Goal: Transaction & Acquisition: Subscribe to service/newsletter

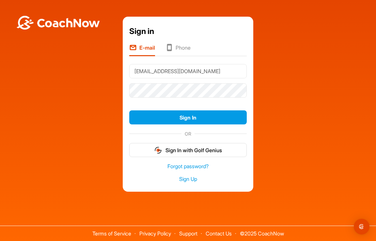
type input "crconner@mtu.edu"
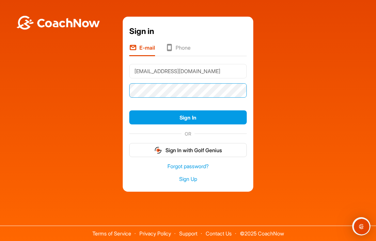
click at [188, 117] on button "Sign In" at bounding box center [187, 117] width 117 height 14
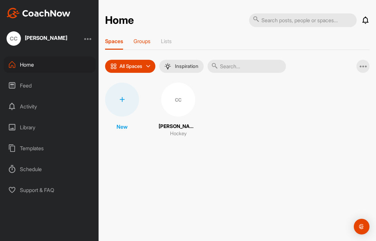
click at [140, 41] on p "Groups" at bounding box center [141, 41] width 17 height 7
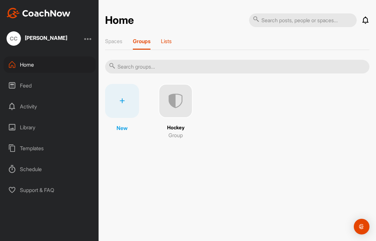
click at [167, 40] on p "Lists" at bounding box center [166, 41] width 11 height 7
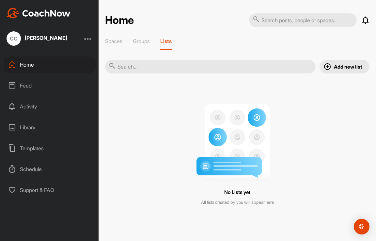
click at [333, 67] on button "Add new list" at bounding box center [344, 67] width 50 height 14
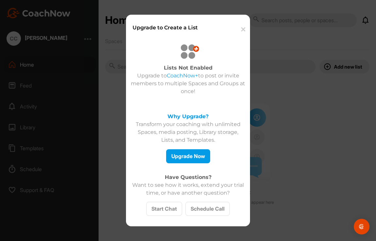
click at [243, 30] on button "✕" at bounding box center [242, 30] width 14 height 20
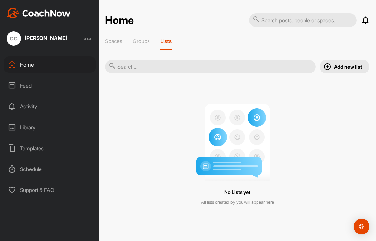
click at [20, 82] on div "Feed" at bounding box center [50, 85] width 92 height 16
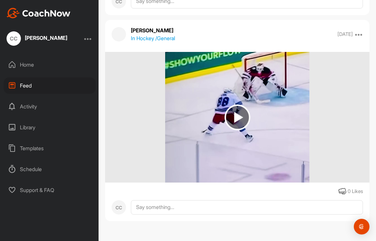
scroll to position [490, 0]
click at [30, 107] on div "Activity" at bounding box center [50, 106] width 92 height 16
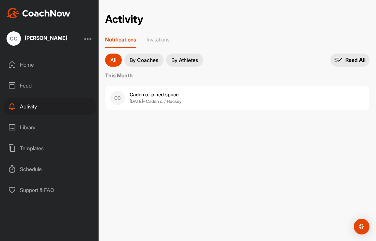
click at [30, 127] on div "Library" at bounding box center [50, 127] width 92 height 16
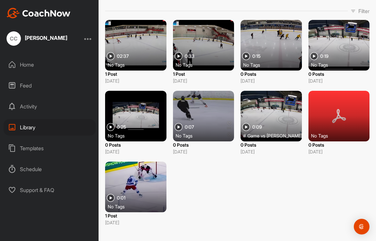
scroll to position [30, 0]
click at [37, 150] on div "Templates" at bounding box center [50, 148] width 92 height 16
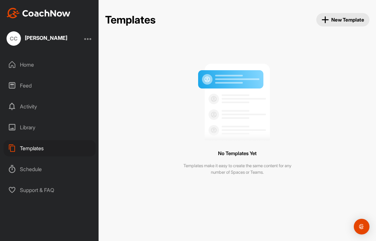
click at [321, 22] on icon "button" at bounding box center [324, 19] width 7 height 7
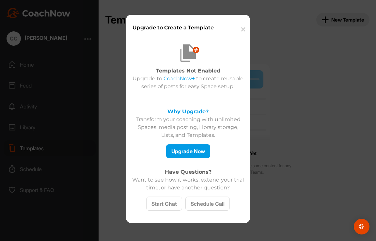
click at [244, 31] on button "✕" at bounding box center [242, 30] width 14 height 20
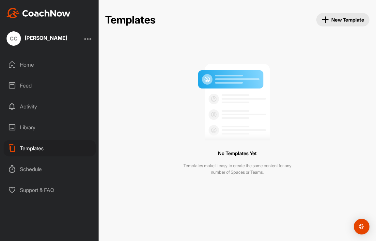
click at [41, 169] on div "Schedule" at bounding box center [50, 169] width 92 height 16
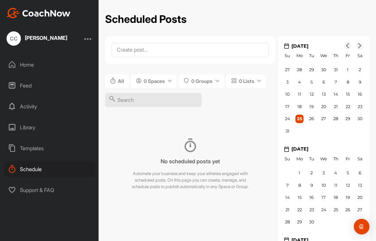
click at [27, 66] on div "Home" at bounding box center [50, 64] width 92 height 16
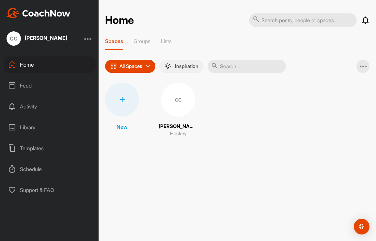
click at [178, 67] on p "Inspiration" at bounding box center [186, 66] width 23 height 5
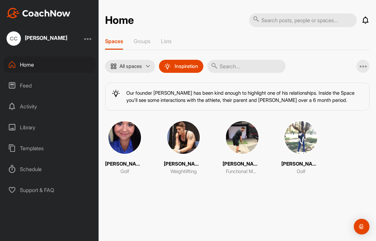
click at [281, 160] on p "Brittany" at bounding box center [300, 163] width 39 height 7
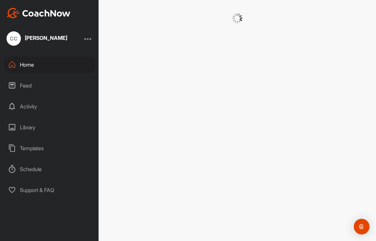
click at [278, 160] on div at bounding box center [236, 120] width 277 height 241
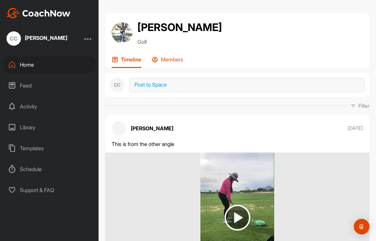
click at [170, 62] on p "Members" at bounding box center [172, 59] width 22 height 7
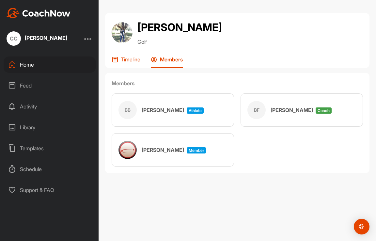
click at [135, 61] on p "Timeline" at bounding box center [131, 59] width 20 height 7
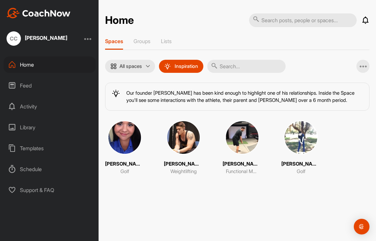
click at [176, 142] on img at bounding box center [183, 137] width 34 height 34
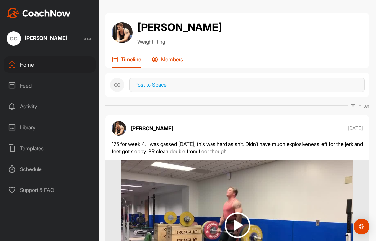
click at [168, 64] on div "Members" at bounding box center [167, 62] width 31 height 12
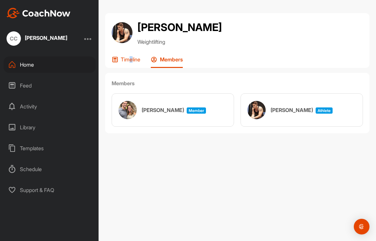
click at [131, 61] on p "Timeline" at bounding box center [131, 59] width 20 height 7
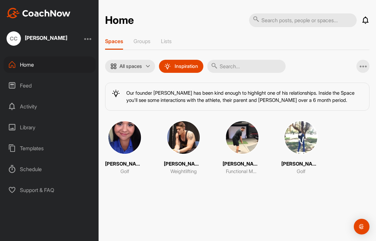
click at [240, 138] on img at bounding box center [242, 137] width 34 height 34
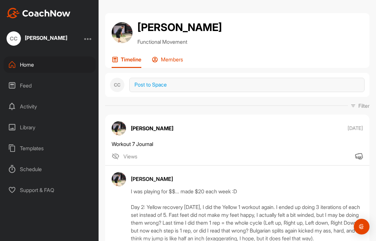
click at [167, 59] on p "Members" at bounding box center [172, 59] width 22 height 7
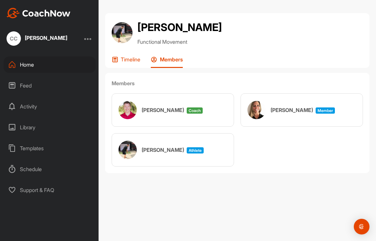
click at [133, 60] on p "Timeline" at bounding box center [131, 59] width 20 height 7
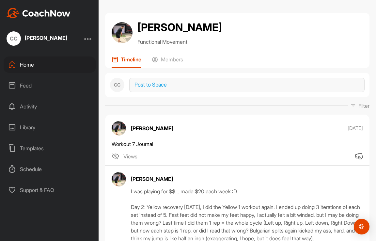
click at [35, 87] on div "Feed" at bounding box center [50, 85] width 92 height 16
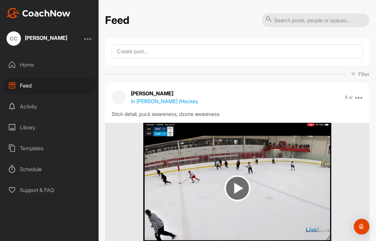
click at [90, 39] on div at bounding box center [88, 39] width 8 height 8
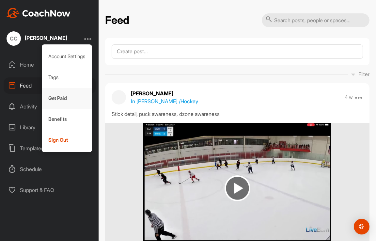
click at [65, 93] on div "Get Paid" at bounding box center [67, 98] width 51 height 21
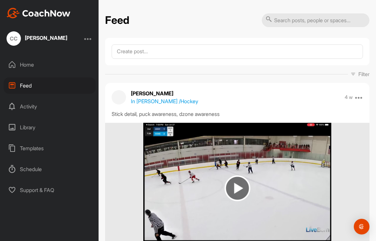
click at [93, 37] on div "CC Chris Conner" at bounding box center [49, 38] width 98 height 14
click at [91, 38] on div at bounding box center [88, 39] width 8 height 8
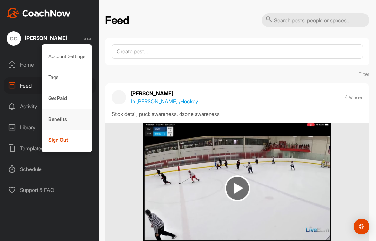
click at [66, 121] on div "Benefits" at bounding box center [67, 119] width 51 height 21
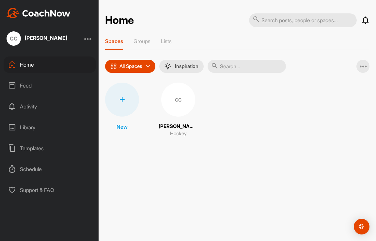
click at [90, 39] on div at bounding box center [88, 39] width 8 height 8
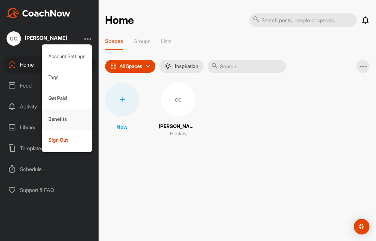
click at [58, 117] on div "Benefits" at bounding box center [67, 119] width 51 height 21
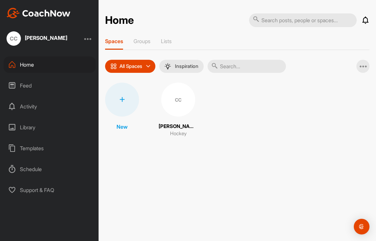
click at [18, 43] on div "CC" at bounding box center [14, 38] width 14 height 14
click at [172, 41] on p "Lists" at bounding box center [166, 41] width 11 height 7
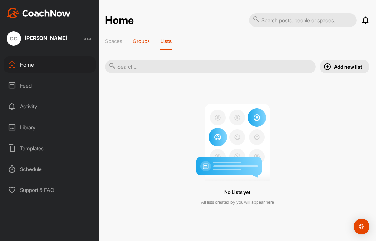
click at [140, 42] on p "Groups" at bounding box center [141, 41] width 17 height 7
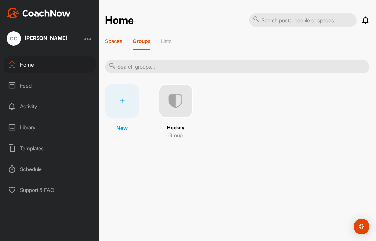
click at [115, 43] on p "Spaces" at bounding box center [113, 41] width 17 height 7
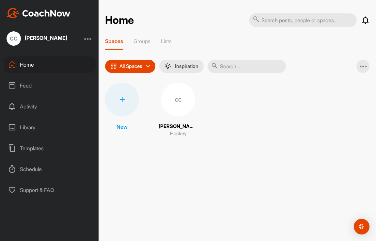
click at [172, 107] on div "CC" at bounding box center [178, 99] width 34 height 34
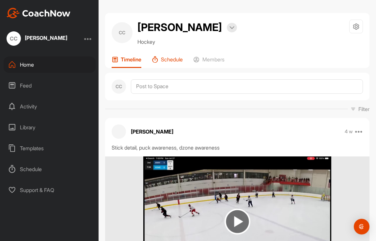
click at [173, 62] on p "Schedule" at bounding box center [172, 59] width 22 height 7
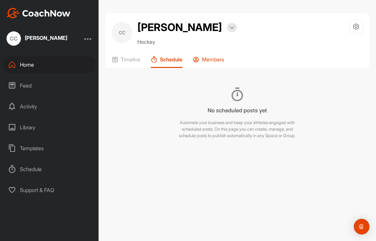
click at [209, 59] on p "Members" at bounding box center [213, 59] width 22 height 7
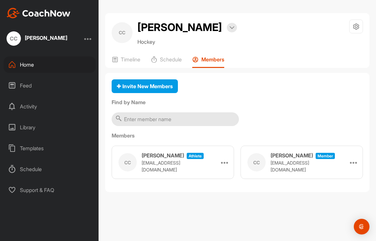
click at [316, 159] on span "Member" at bounding box center [324, 156] width 19 height 6
click at [354, 163] on icon at bounding box center [354, 162] width 8 height 8
click at [226, 165] on icon at bounding box center [225, 162] width 8 height 8
click at [243, 123] on div "Invite New Members Find by Name Members CC Caden conner athlete c.money25@iclou…" at bounding box center [237, 132] width 264 height 119
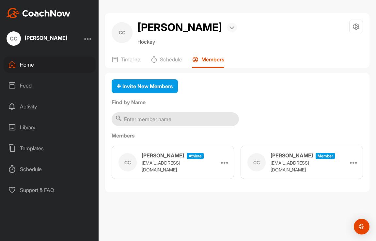
click at [229, 27] on img at bounding box center [231, 27] width 5 height 3
click at [356, 29] on icon at bounding box center [355, 26] width 7 height 7
click at [342, 42] on li "Space Settings" at bounding box center [336, 45] width 53 height 21
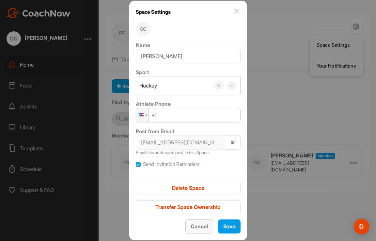
click at [204, 226] on span "Cancel" at bounding box center [198, 226] width 17 height 7
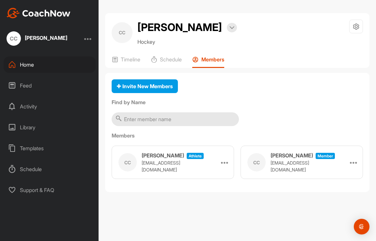
click at [27, 128] on div "Library" at bounding box center [50, 127] width 92 height 16
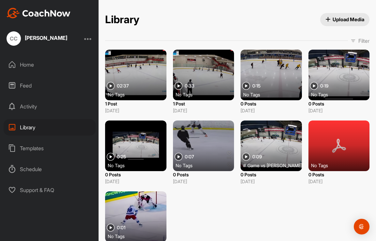
click at [348, 23] on button "Upload Media" at bounding box center [345, 19] width 50 height 13
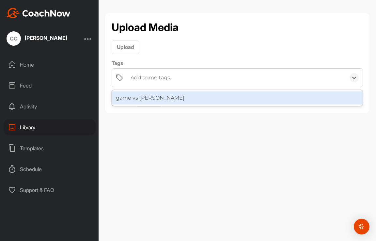
click at [147, 80] on div "Add some tags." at bounding box center [150, 78] width 40 height 8
click at [143, 84] on div "Add some tags." at bounding box center [236, 77] width 218 height 18
click at [143, 98] on div "game vs howell" at bounding box center [237, 97] width 250 height 13
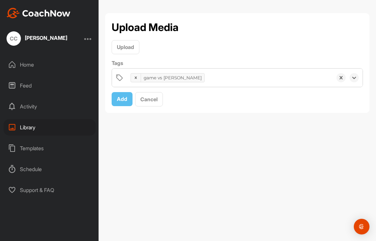
click at [125, 107] on div "Upload Media Upload Tags option game vs howell, selected. 0 results available. …" at bounding box center [237, 63] width 264 height 100
click at [122, 101] on span "Add" at bounding box center [122, 99] width 10 height 7
click at [130, 47] on span "Upload" at bounding box center [125, 47] width 17 height 7
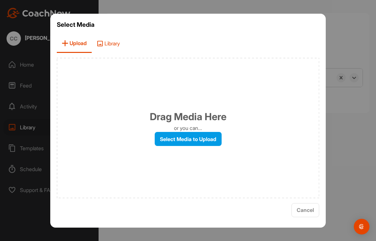
click at [118, 44] on span "Library" at bounding box center [108, 43] width 33 height 19
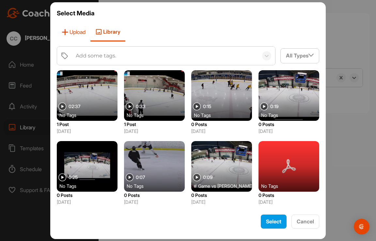
click at [78, 34] on span "Upload" at bounding box center [74, 32] width 34 height 19
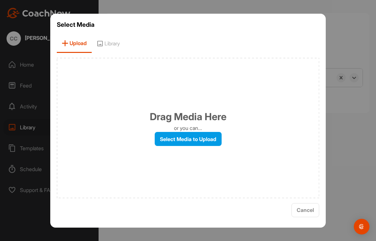
click at [175, 131] on p "or you can..." at bounding box center [188, 128] width 28 height 8
click at [174, 140] on label "Select Media to Upload" at bounding box center [188, 139] width 67 height 14
click at [0, 0] on input "Select Media to Upload" at bounding box center [0, 0] width 0 height 0
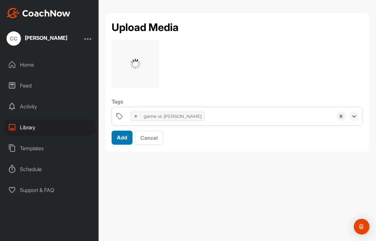
click at [123, 140] on span "Add" at bounding box center [122, 137] width 10 height 7
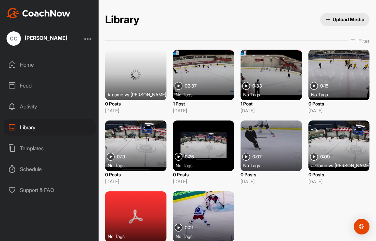
click at [33, 109] on div "Activity" at bounding box center [50, 106] width 92 height 16
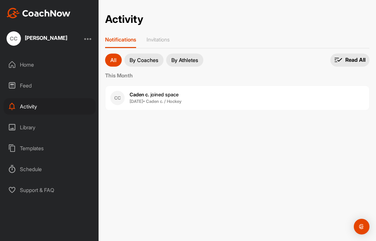
click at [140, 61] on p "By Coaches" at bounding box center [143, 59] width 29 height 5
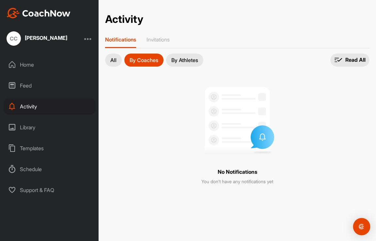
click at [359, 223] on img "Open Intercom Messenger" at bounding box center [361, 226] width 8 height 8
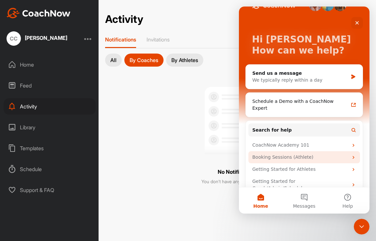
scroll to position [19, 0]
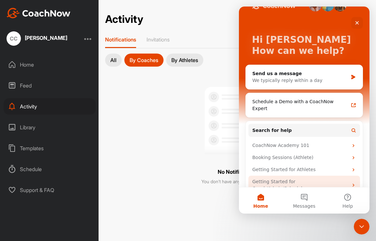
click at [297, 178] on div "Getting Started for Coach/Admin/Scheduler" at bounding box center [300, 185] width 96 height 14
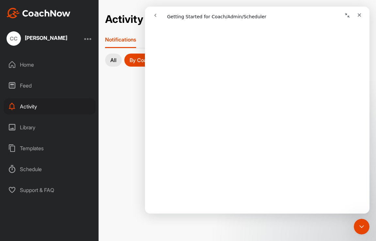
scroll to position [1094, 0]
click at [129, 114] on div "All By Coaches By Athletes By Coaches All notifications By Coaches By Athletes …" at bounding box center [237, 122] width 264 height 138
click at [360, 16] on icon "Close" at bounding box center [359, 15] width 4 height 4
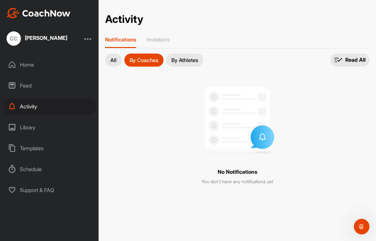
click at [174, 60] on p "By Athletes" at bounding box center [184, 59] width 27 height 5
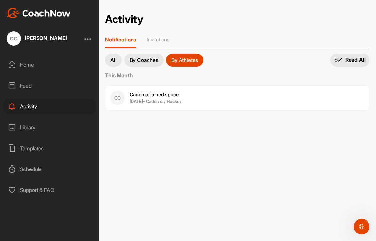
click at [108, 60] on button "All" at bounding box center [113, 59] width 17 height 13
click at [90, 40] on div at bounding box center [88, 39] width 8 height 8
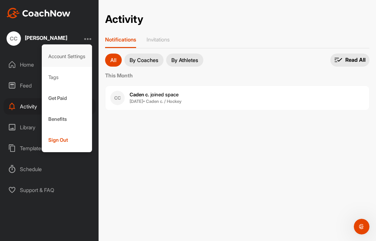
click at [82, 54] on div "Account Settings" at bounding box center [67, 56] width 51 height 21
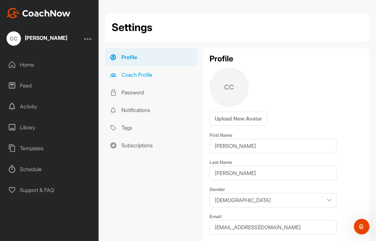
click at [146, 78] on link "Coach Profile" at bounding box center [151, 75] width 92 height 18
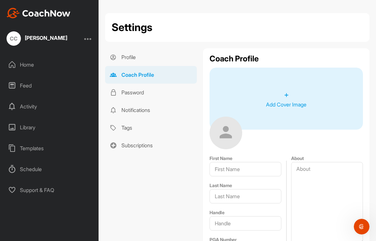
type input "Chris"
type input "Conner"
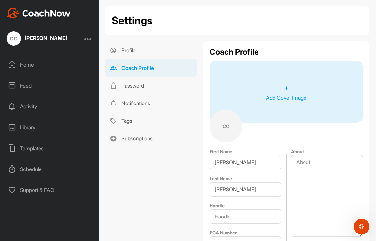
scroll to position [5, 0]
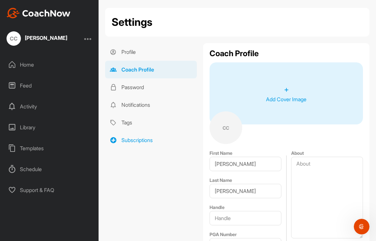
click at [142, 139] on link "Subscriptions" at bounding box center [151, 140] width 92 height 18
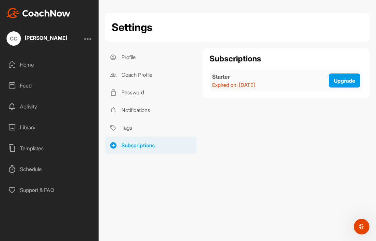
click at [113, 145] on icon at bounding box center [113, 145] width 7 height 7
click at [88, 41] on div at bounding box center [88, 39] width 8 height 8
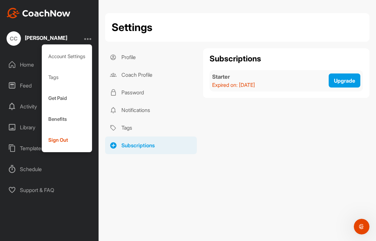
click at [88, 41] on div at bounding box center [88, 39] width 8 height 8
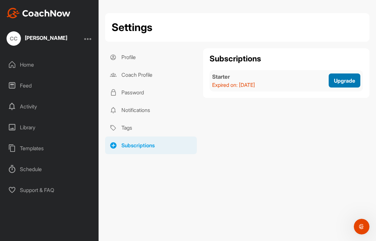
click at [352, 82] on span "Upgrade" at bounding box center [344, 80] width 21 height 7
click at [85, 40] on div "CC Chris Conner" at bounding box center [49, 38] width 98 height 14
click at [27, 190] on div "Support & FAQ" at bounding box center [50, 190] width 92 height 16
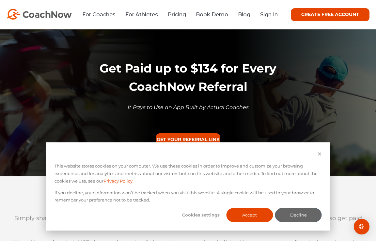
click at [320, 155] on icon "Dismiss cookie banner" at bounding box center [319, 153] width 3 height 3
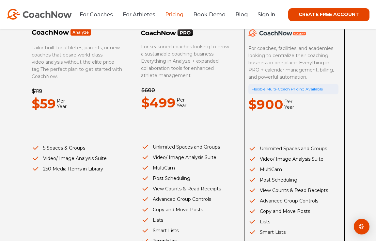
scroll to position [34, 0]
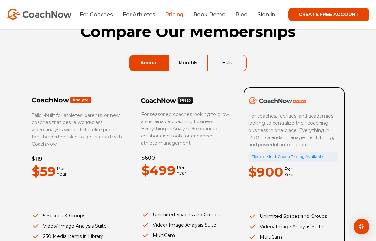
click at [186, 64] on link "Monthly" at bounding box center [188, 62] width 38 height 15
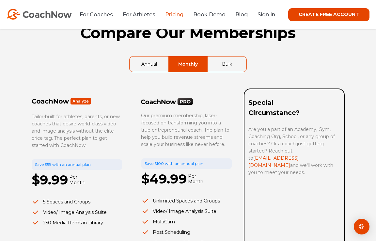
scroll to position [32, 0]
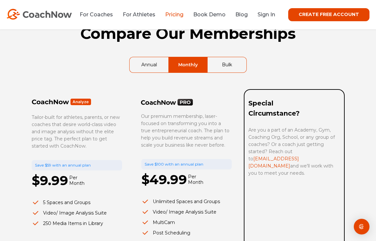
click at [221, 67] on link "Bulk" at bounding box center [226, 64] width 39 height 15
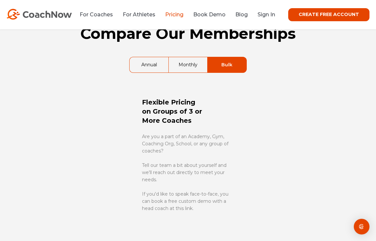
click at [150, 65] on link "Annual" at bounding box center [148, 64] width 39 height 15
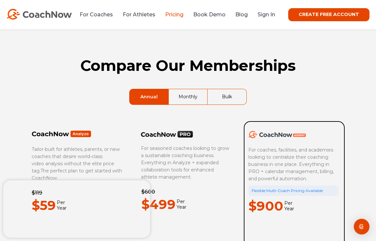
scroll to position [0, 0]
click at [102, 12] on link "For Coaches" at bounding box center [96, 14] width 33 height 6
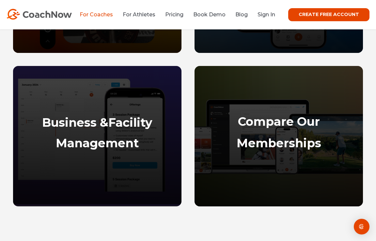
scroll to position [320, 0]
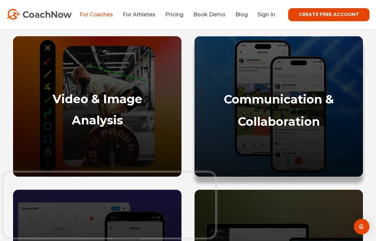
click at [264, 120] on div "Communication & Collaboration" at bounding box center [278, 131] width 155 height 78
click at [267, 106] on strong "Communication &" at bounding box center [279, 99] width 110 height 14
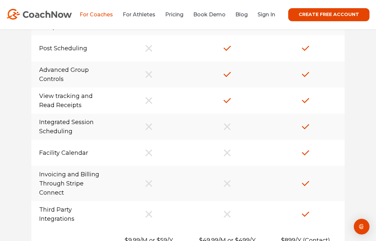
scroll to position [5347, 0]
click at [307, 131] on img at bounding box center [305, 126] width 10 height 10
click at [305, 157] on img at bounding box center [305, 152] width 10 height 10
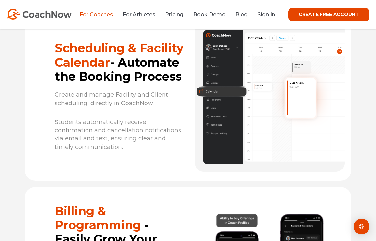
scroll to position [3809, 0]
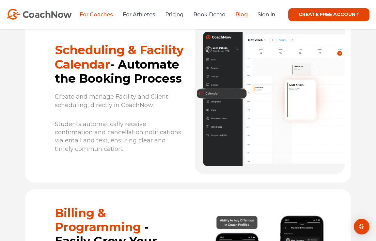
click at [247, 14] on link "Blog" at bounding box center [241, 14] width 12 height 6
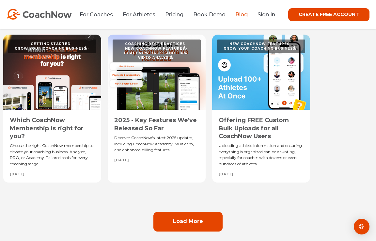
scroll to position [505, 0]
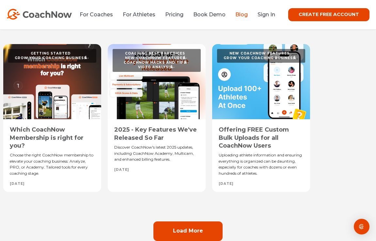
click at [143, 131] on link "2025 - Key Features We've Released So Far" at bounding box center [155, 133] width 82 height 15
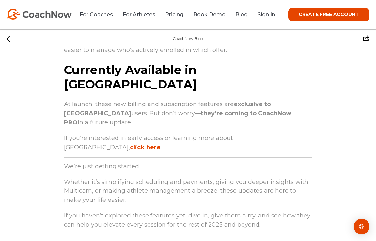
scroll to position [2014, 0]
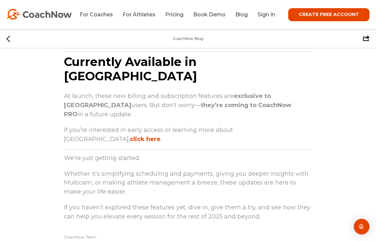
click at [160, 135] on link "click here" at bounding box center [145, 138] width 31 height 7
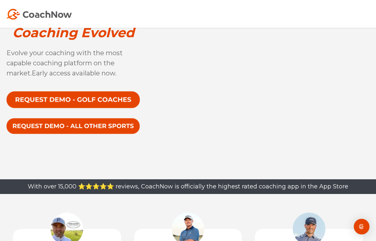
scroll to position [33, 0]
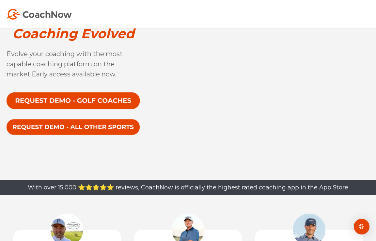
click at [103, 126] on img at bounding box center [73, 126] width 133 height 17
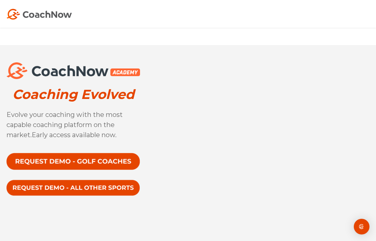
scroll to position [0, 0]
click at [60, 15] on img at bounding box center [39, 14] width 65 height 11
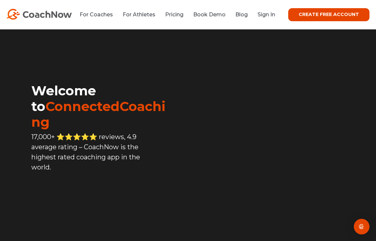
click at [320, 16] on link "CREATE FREE ACCOUNT" at bounding box center [328, 14] width 81 height 13
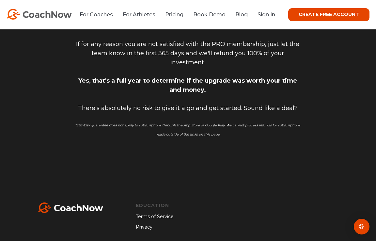
scroll to position [1537, 0]
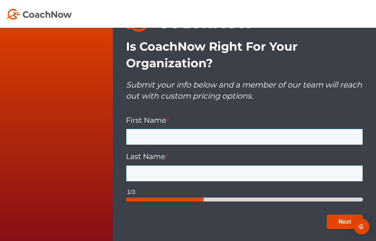
scroll to position [2666, 0]
click at [338, 221] on button "Next" at bounding box center [344, 221] width 36 height 15
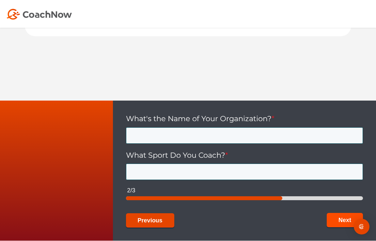
scroll to position [2562, 0]
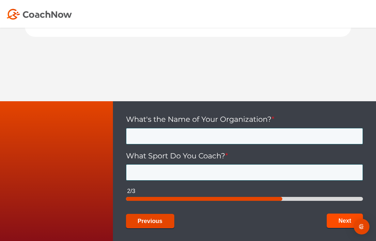
click at [340, 219] on button "Next" at bounding box center [344, 220] width 36 height 15
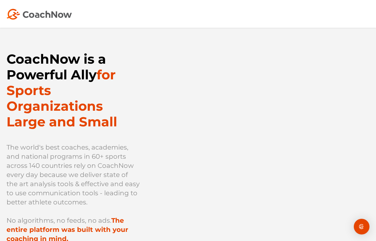
scroll to position [0, 0]
